Goal: Information Seeking & Learning: Learn about a topic

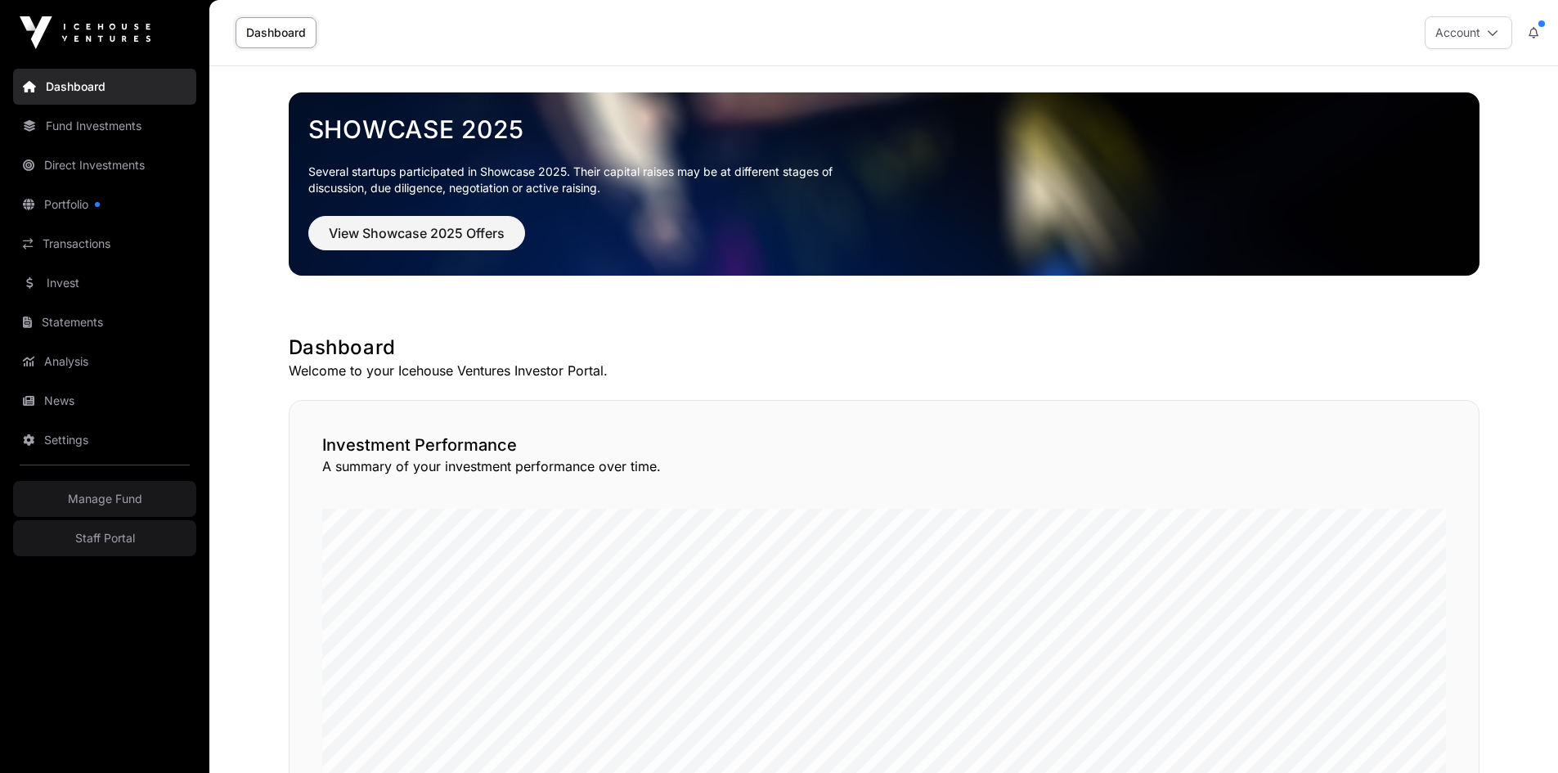
click at [78, 277] on link "Invest" at bounding box center [104, 283] width 183 height 36
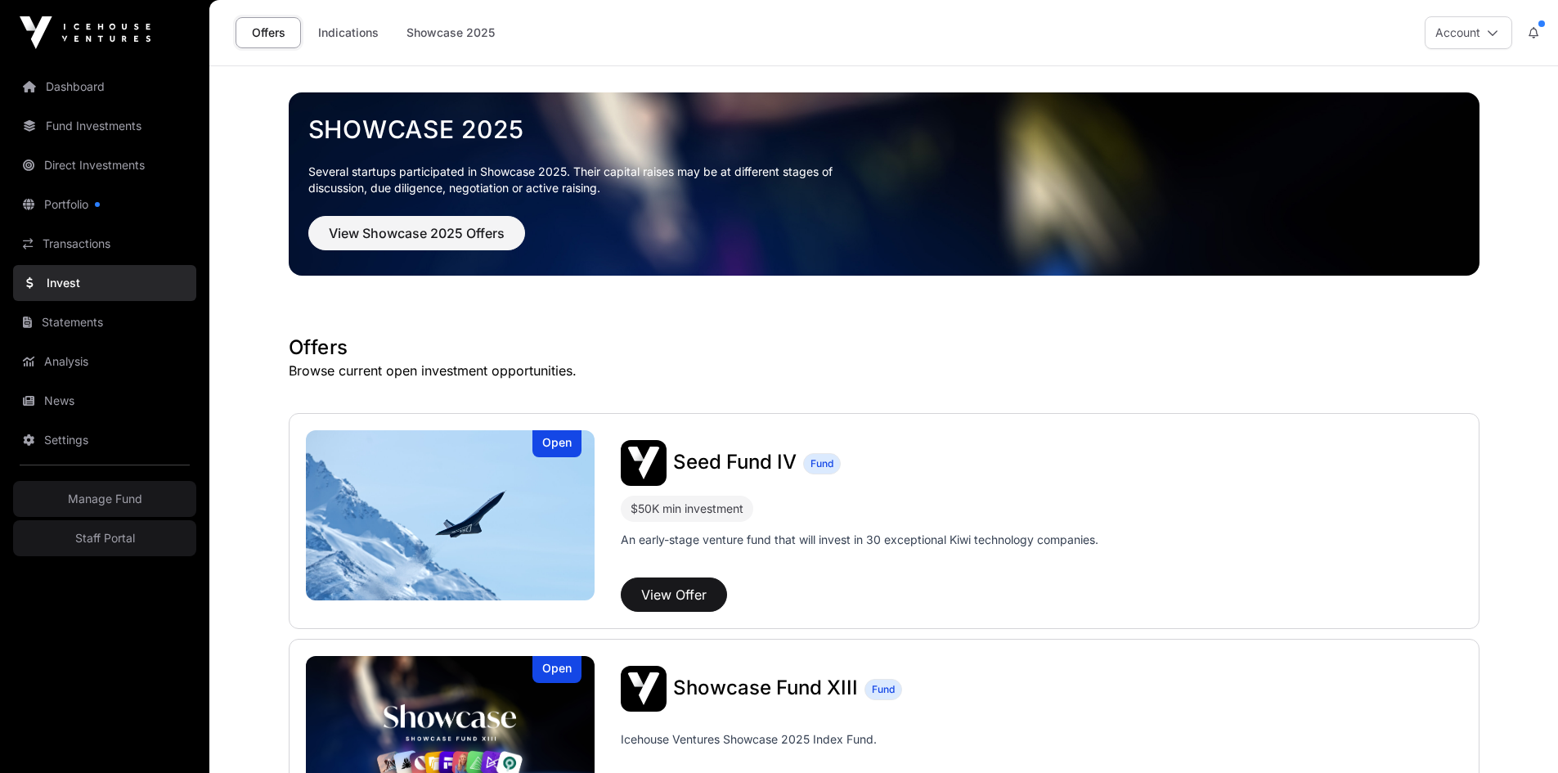
click at [461, 506] on img at bounding box center [451, 515] width 290 height 170
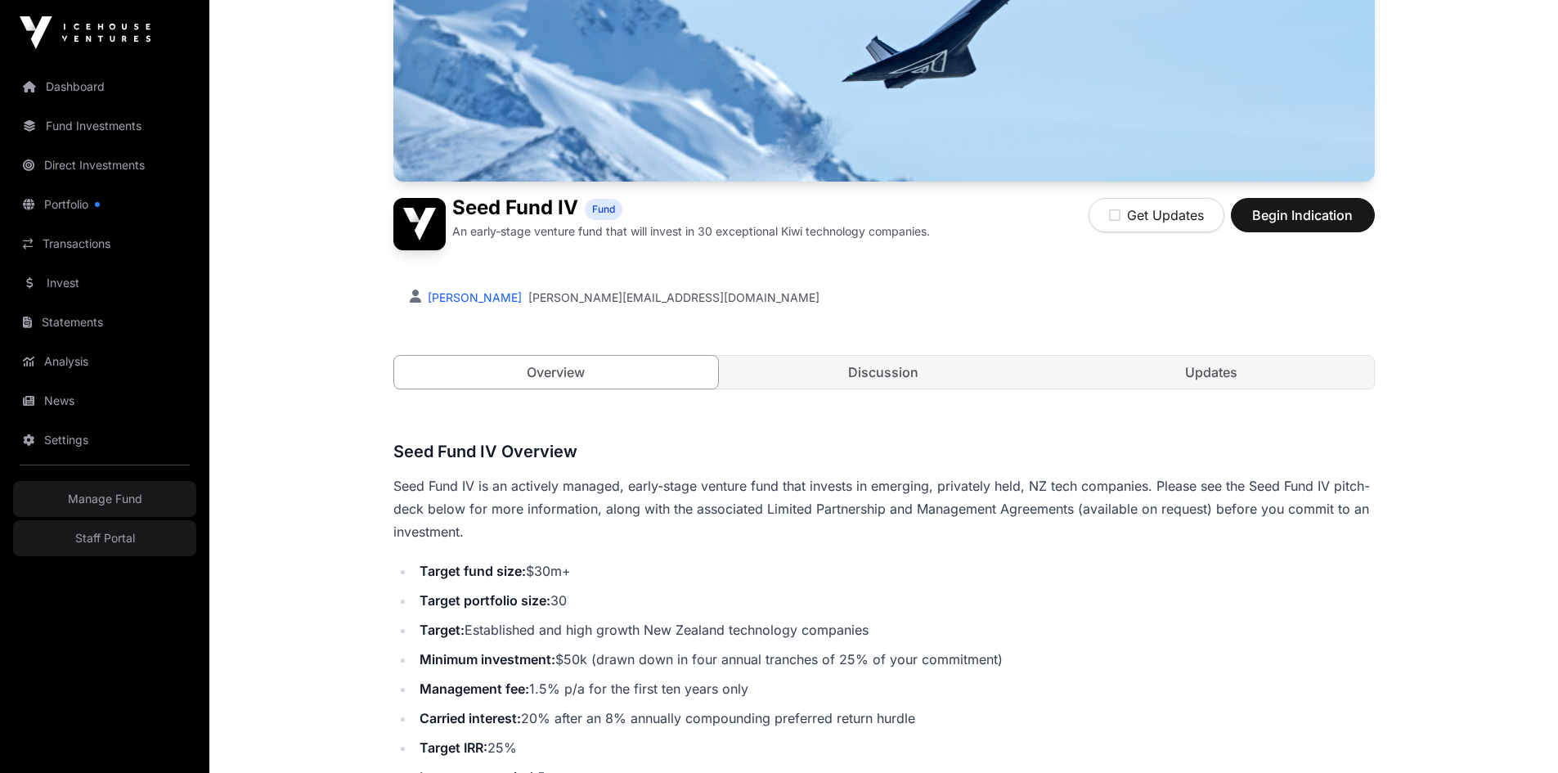
scroll to position [245, 0]
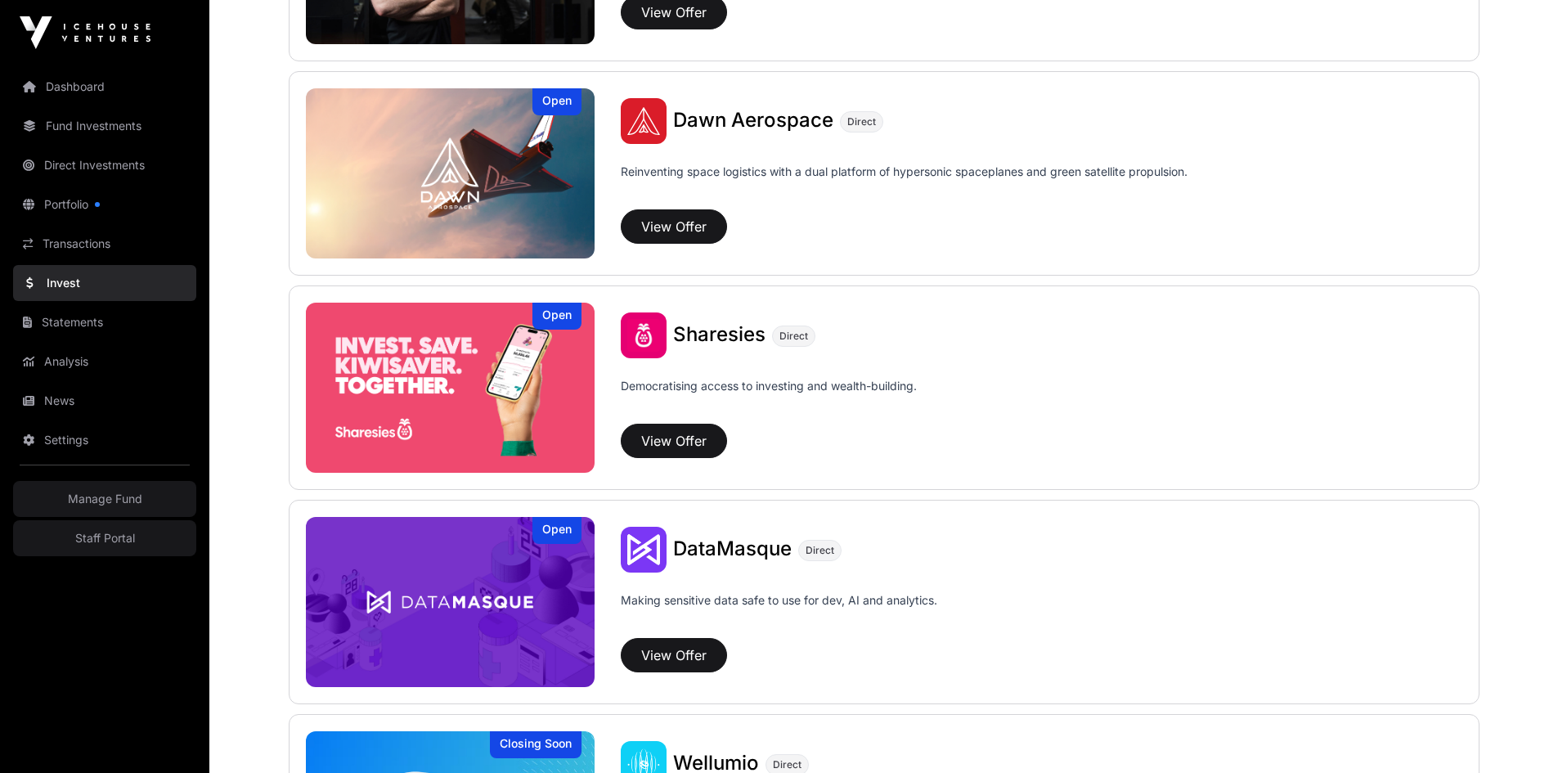
scroll to position [1882, 0]
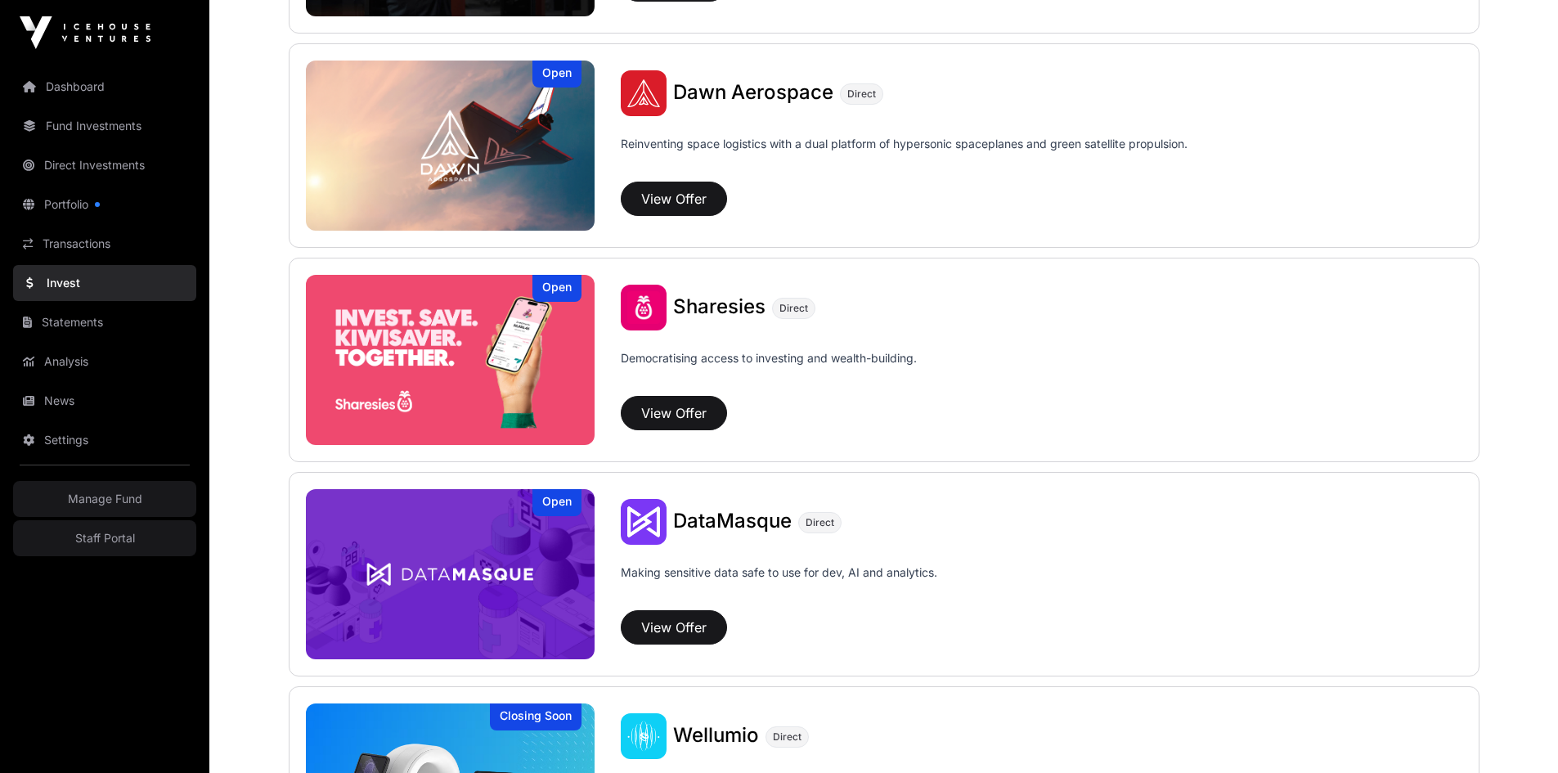
click at [528, 353] on img at bounding box center [451, 360] width 290 height 170
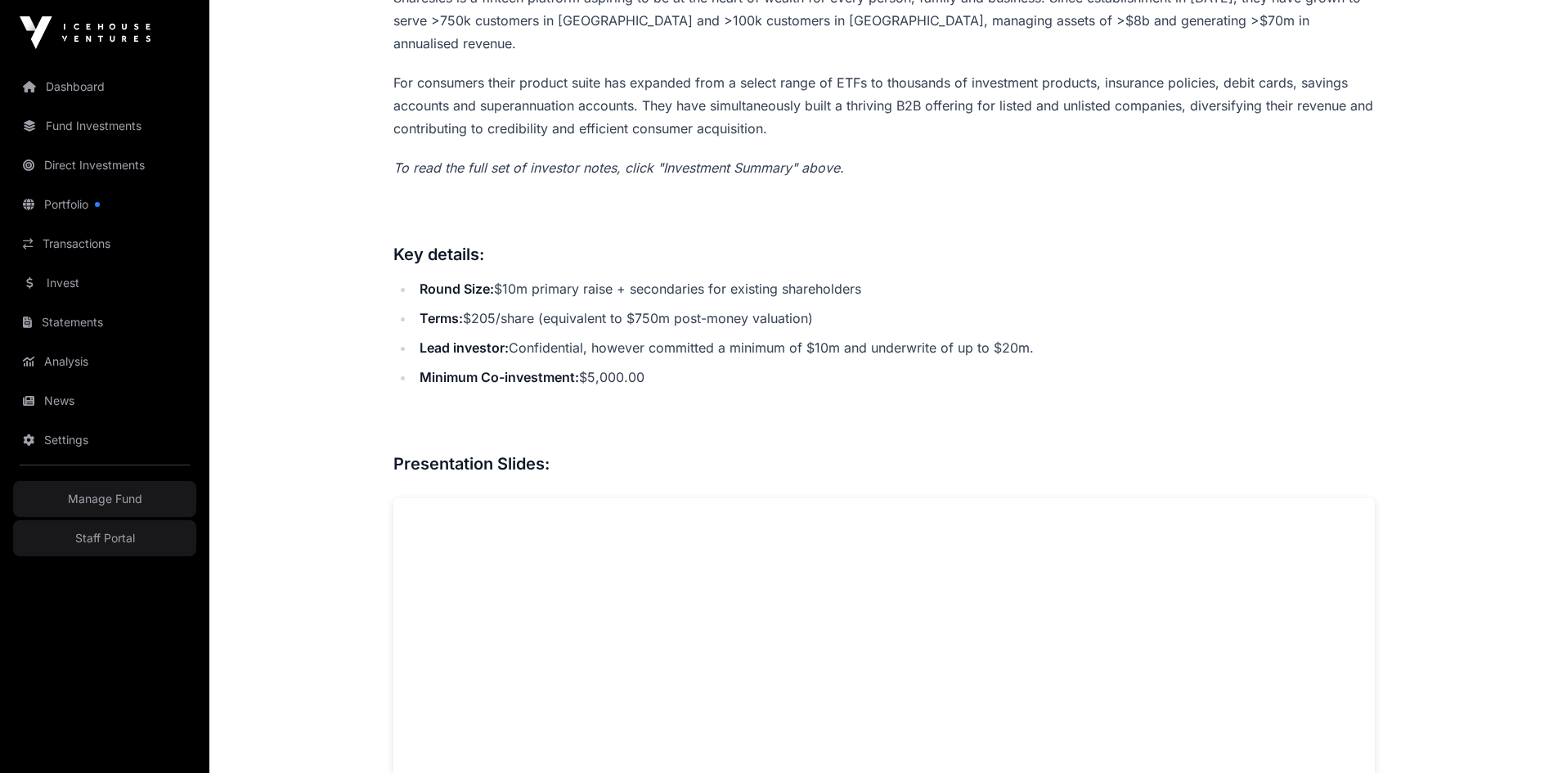
scroll to position [818, 0]
